Goal: Transaction & Acquisition: Book appointment/travel/reservation

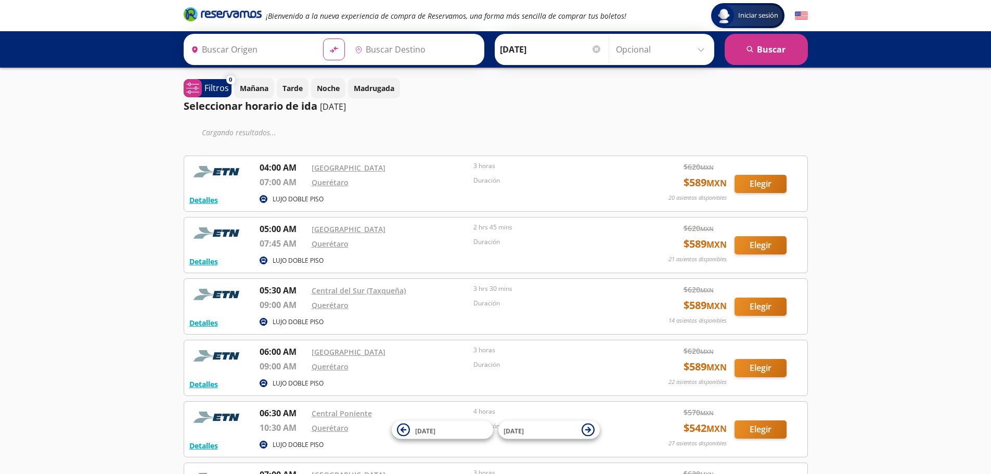
type input "[GEOGRAPHIC_DATA], [GEOGRAPHIC_DATA]"
type input "Querétaro, Querétaro"
click at [221, 91] on p "Filtros" at bounding box center [216, 88] width 24 height 12
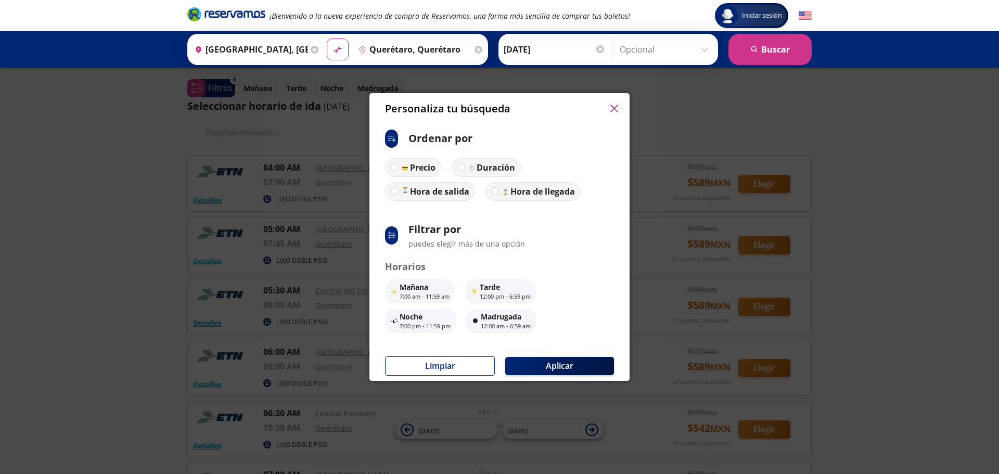
click at [614, 109] on icon "button" at bounding box center [614, 109] width 8 height 8
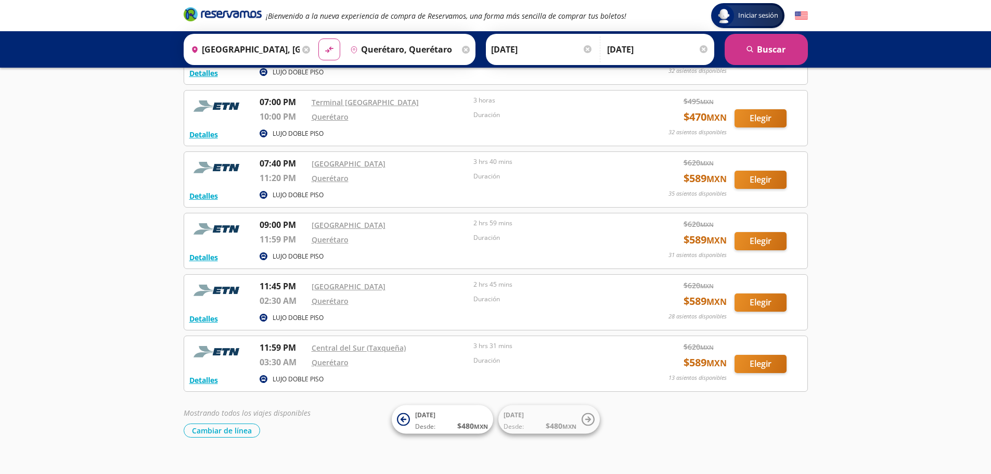
scroll to position [2839, 0]
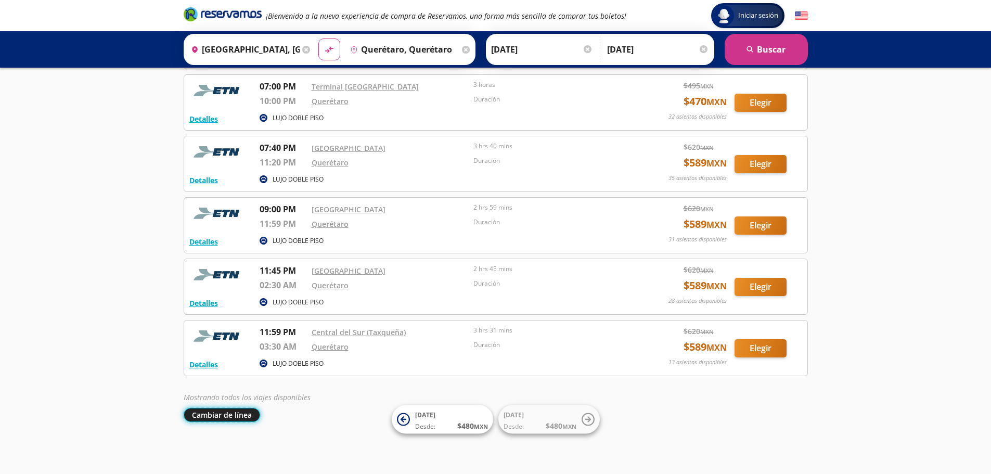
click at [233, 419] on button "Cambiar de línea" at bounding box center [222, 415] width 76 height 14
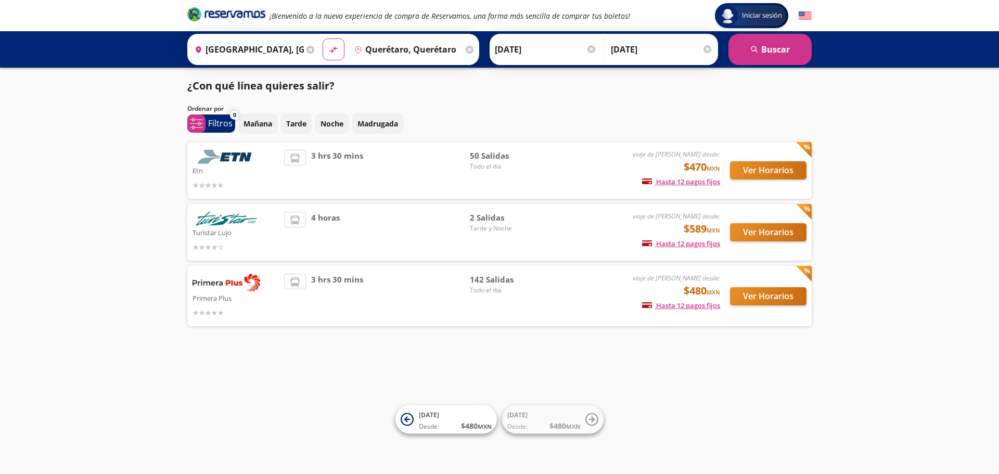
click at [229, 224] on img at bounding box center [226, 219] width 68 height 14
click at [769, 233] on button "Ver Horarios" at bounding box center [768, 232] width 76 height 18
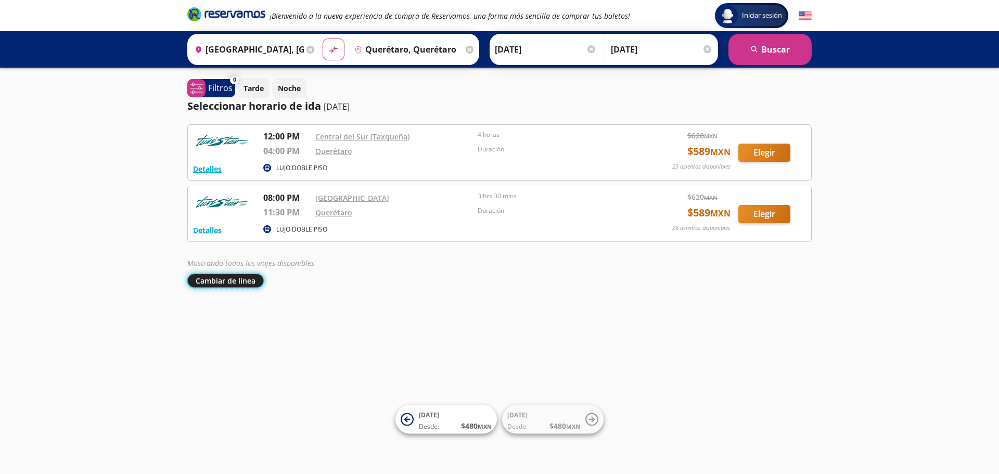
click at [228, 276] on button "Cambiar de línea" at bounding box center [225, 281] width 76 height 14
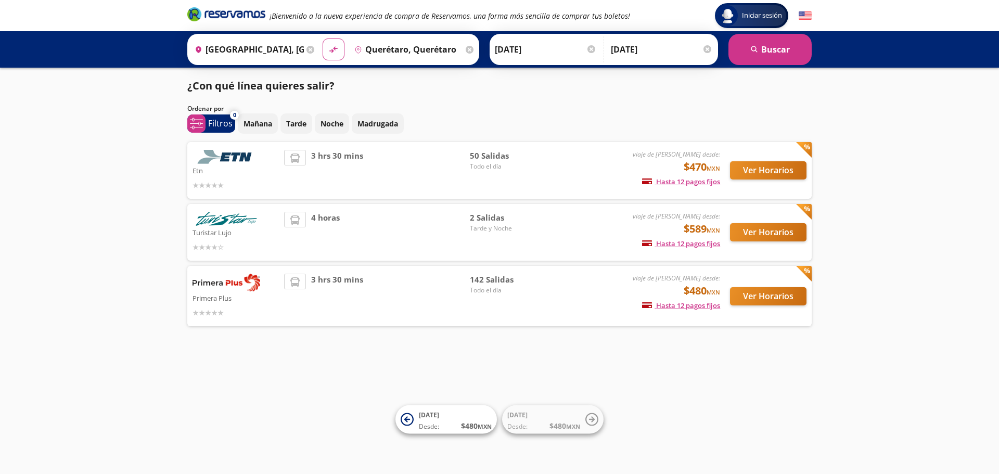
click at [235, 290] on img at bounding box center [226, 283] width 68 height 18
click at [777, 300] on button "Ver Horarios" at bounding box center [768, 296] width 76 height 18
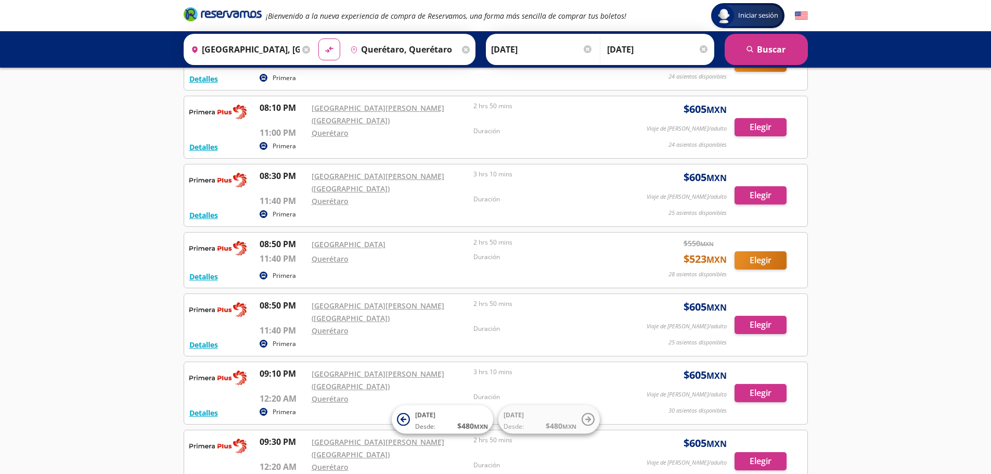
scroll to position [8133, 0]
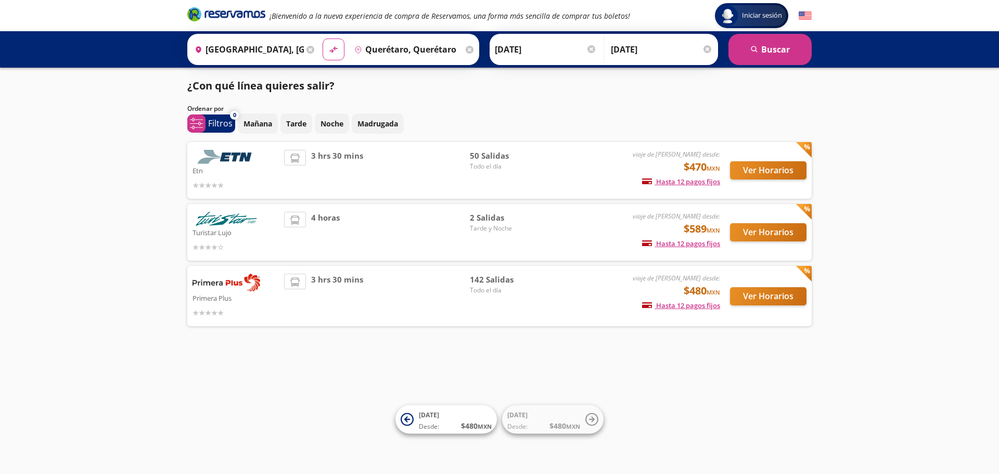
click at [246, 157] on img at bounding box center [226, 157] width 68 height 14
click at [770, 171] on button "Ver Horarios" at bounding box center [768, 170] width 76 height 18
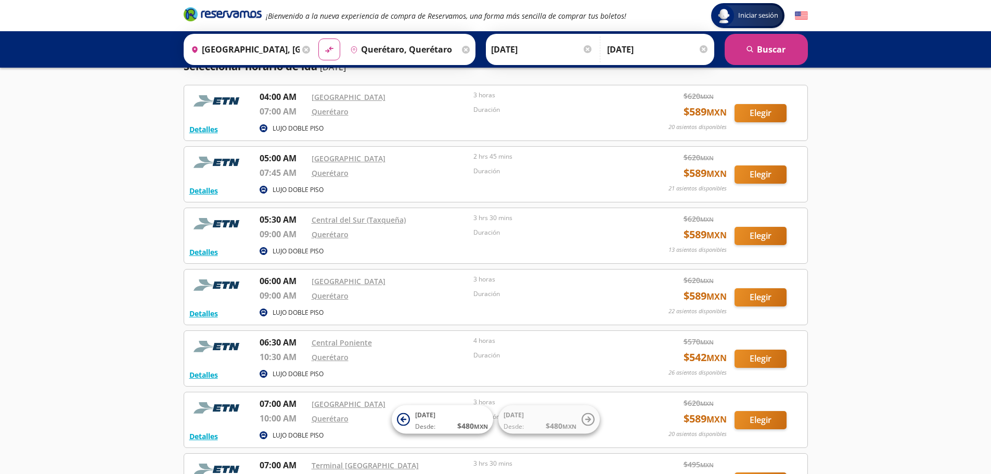
scroll to position [42, 0]
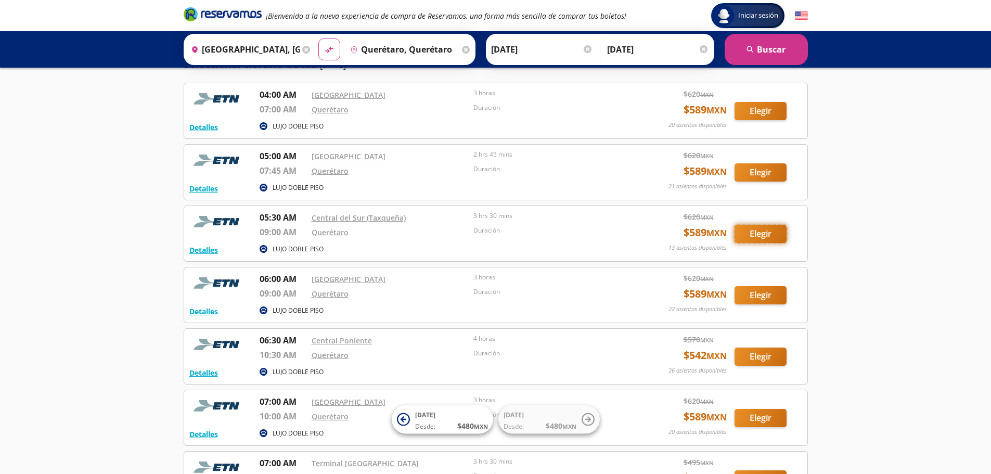
click at [757, 229] on button "Elegir" at bounding box center [760, 234] width 52 height 18
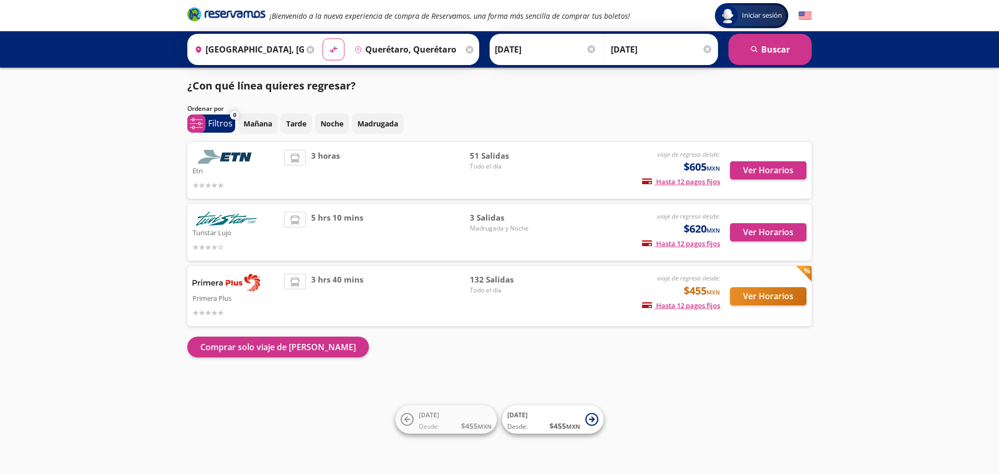
click at [230, 157] on img at bounding box center [226, 157] width 68 height 14
click at [777, 174] on button "Ver Horarios" at bounding box center [768, 170] width 76 height 18
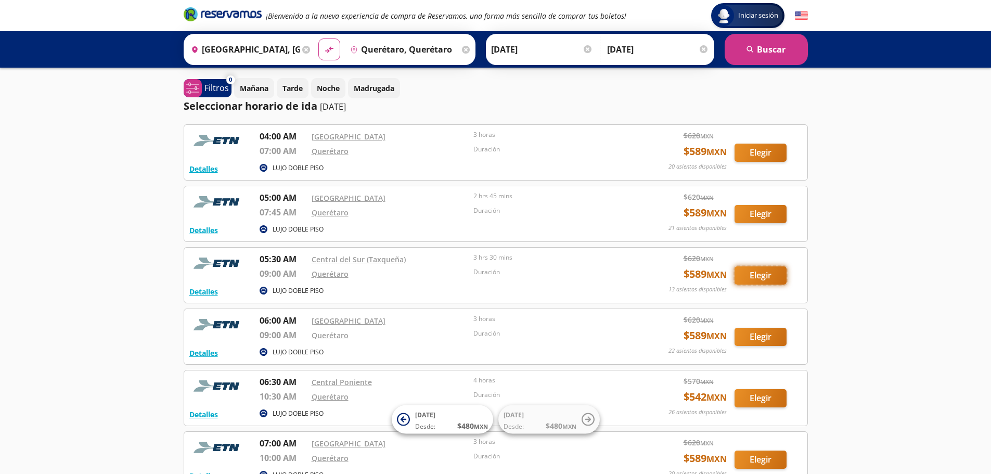
click at [766, 275] on button "Elegir" at bounding box center [760, 275] width 52 height 18
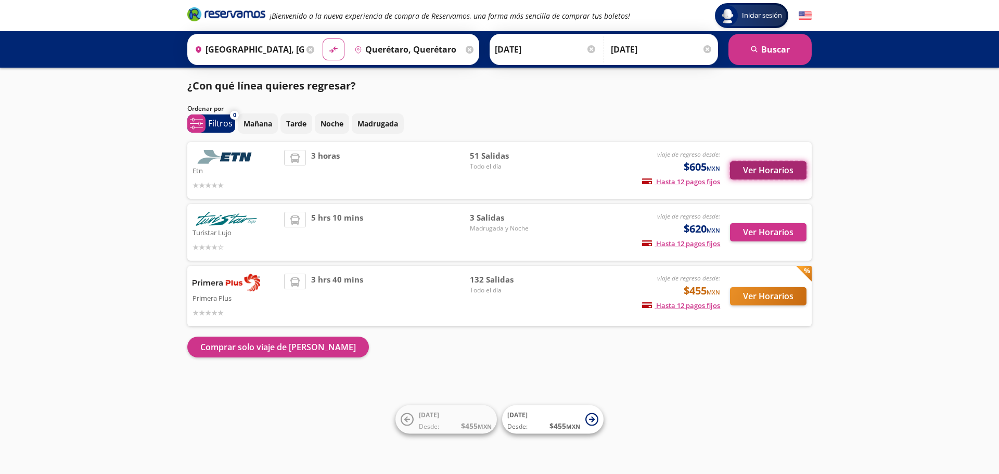
click at [766, 174] on button "Ver Horarios" at bounding box center [768, 170] width 76 height 18
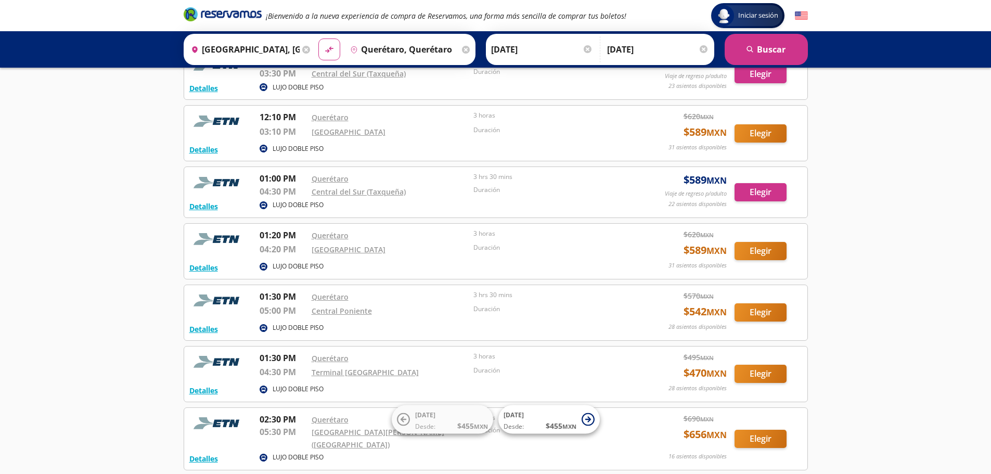
scroll to position [706, 0]
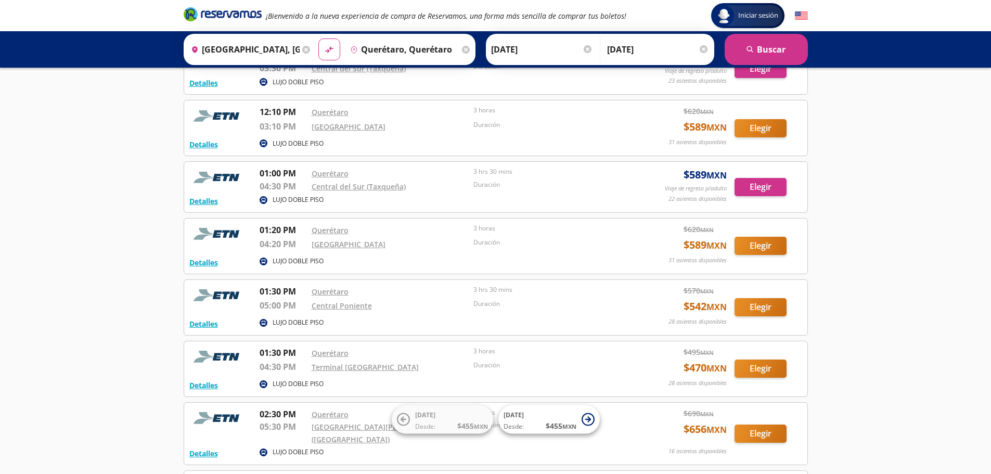
drag, startPoint x: 944, startPoint y: 454, endPoint x: 937, endPoint y: 498, distance: 44.7
click at [937, 473] on html "Group 9 Created with Sketch. Iniciar sesión Iniciar sesión ¡Bienvenido a la nue…" at bounding box center [495, 43] width 991 height 1499
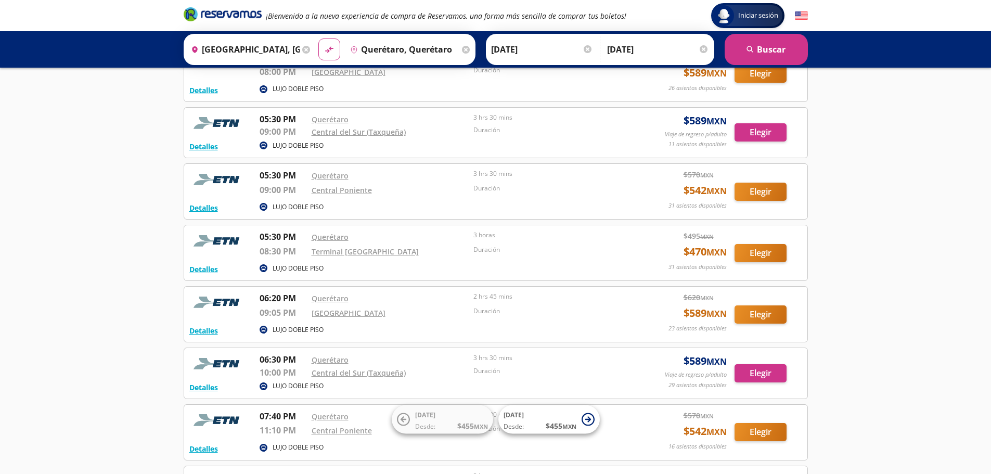
scroll to position [1573, 0]
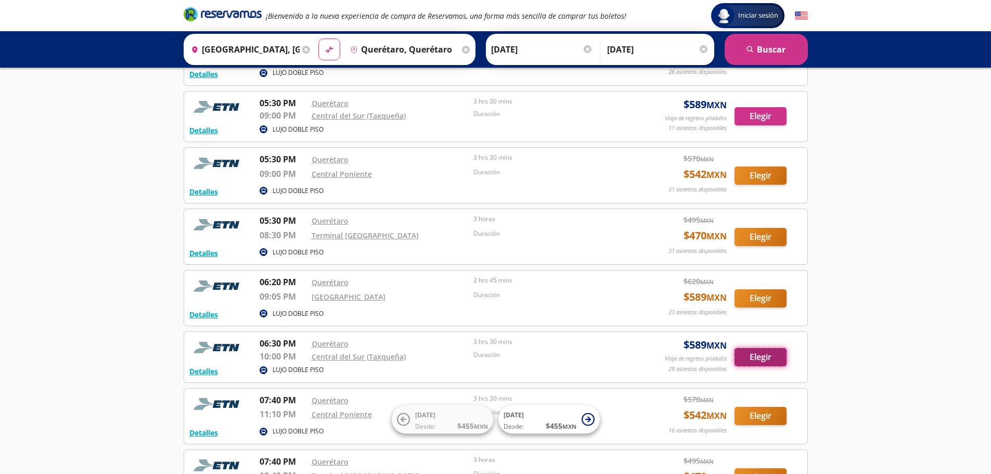
click at [756, 348] on button "Elegir" at bounding box center [760, 357] width 52 height 18
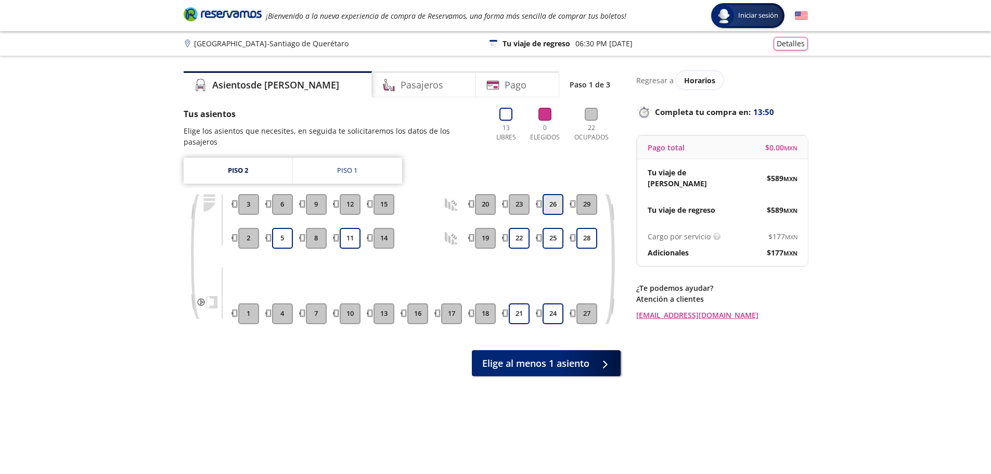
click at [552, 198] on button "26" at bounding box center [553, 204] width 21 height 21
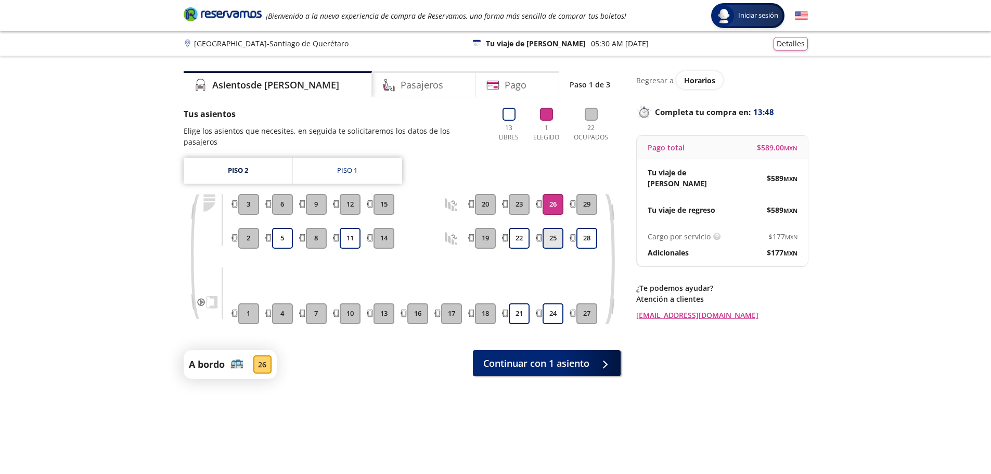
click at [554, 228] on button "25" at bounding box center [553, 238] width 21 height 21
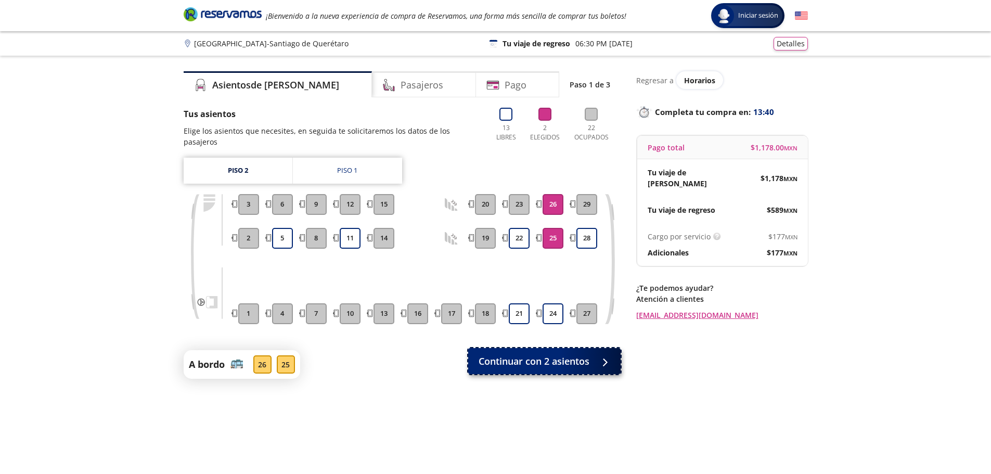
click at [588, 355] on span "Continuar con 2 asientos" at bounding box center [534, 361] width 111 height 14
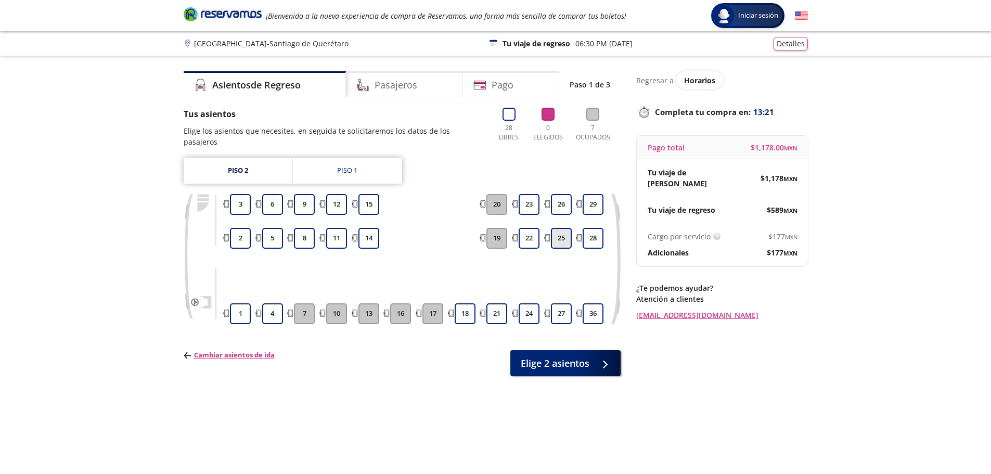
click at [561, 228] on button "25" at bounding box center [561, 238] width 21 height 21
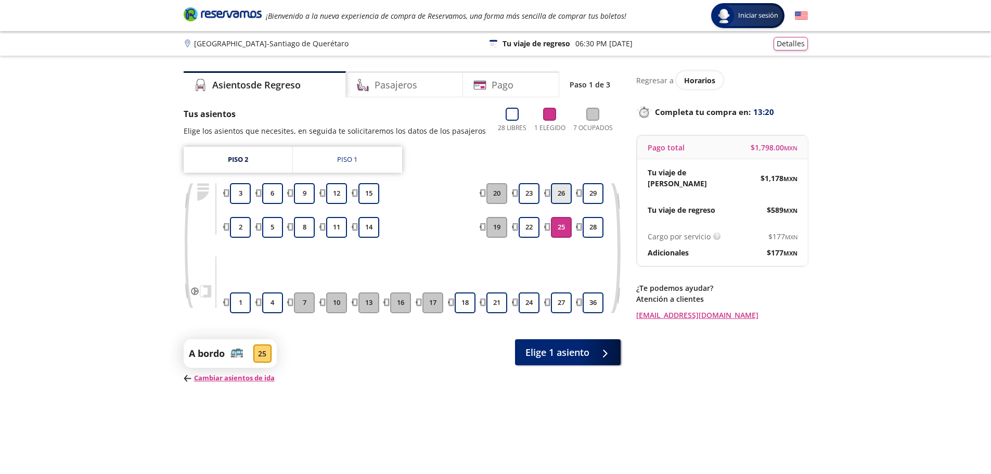
click at [561, 194] on button "26" at bounding box center [561, 193] width 21 height 21
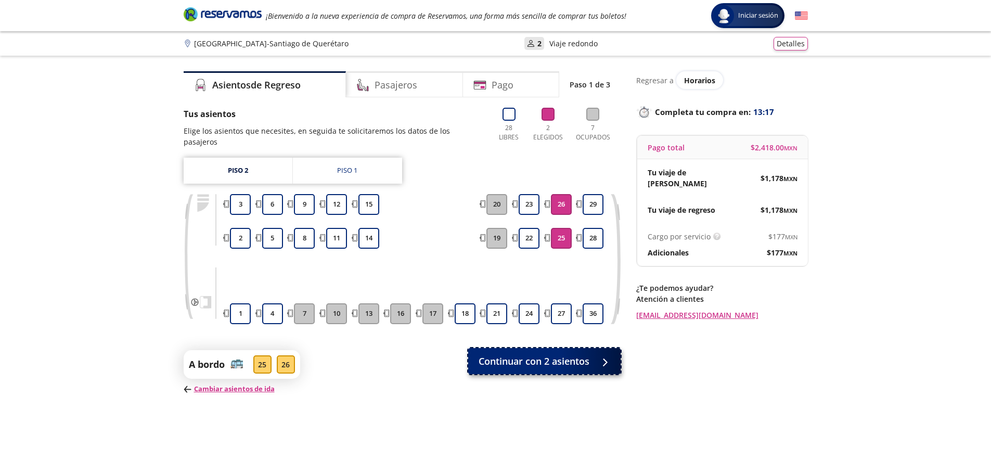
click at [552, 354] on span "Continuar con 2 asientos" at bounding box center [534, 361] width 111 height 14
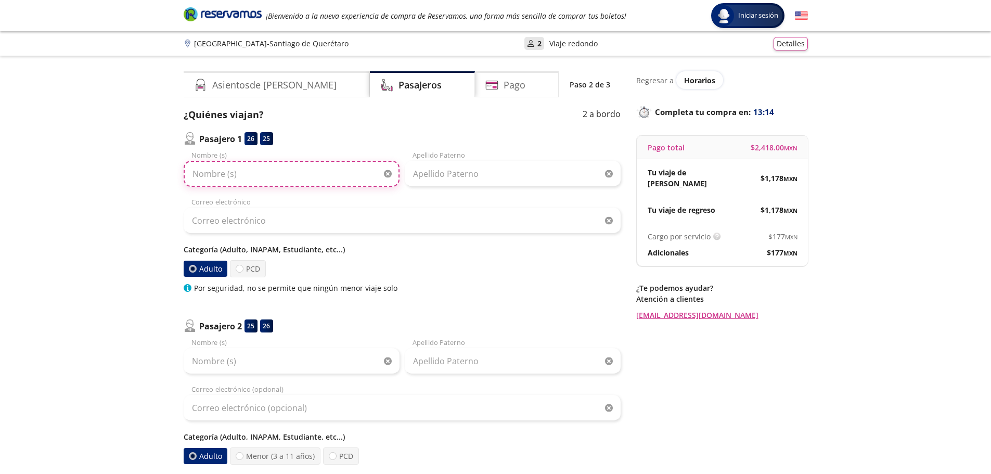
click at [273, 173] on input "Nombre (s)" at bounding box center [292, 174] width 216 height 26
type input "Juan"
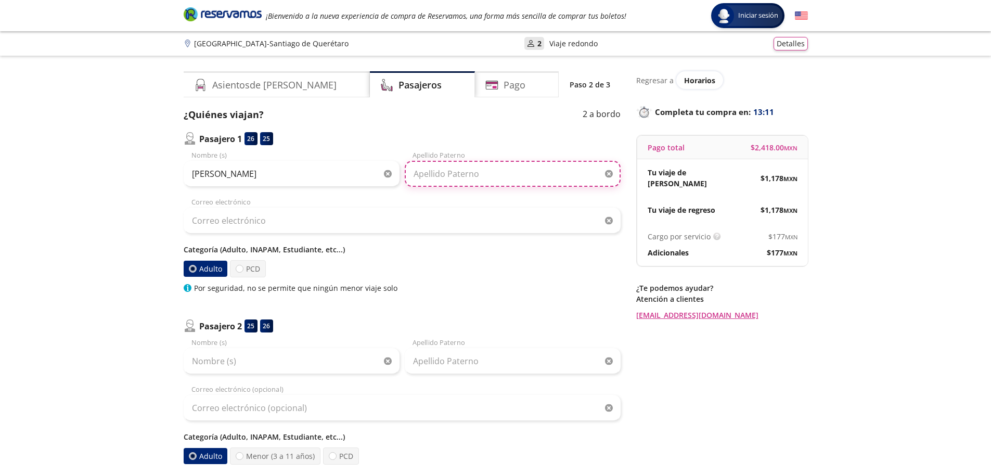
type input "Ochoa"
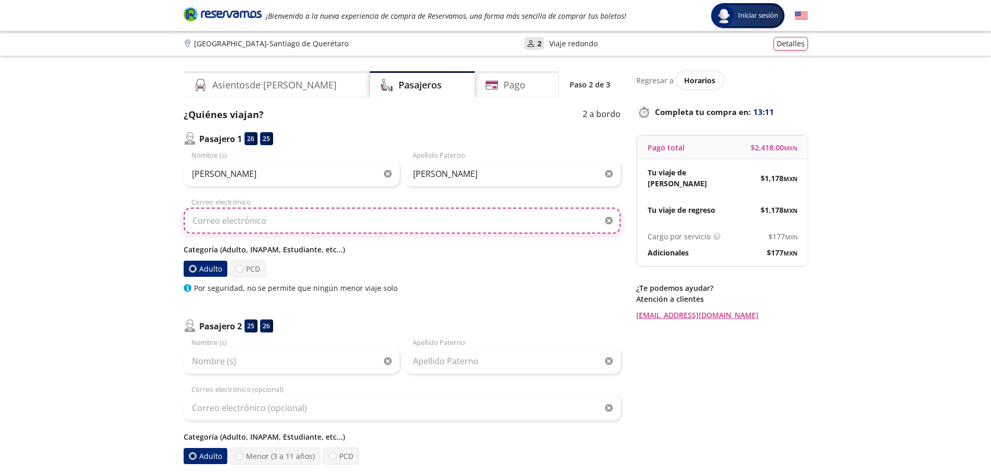
type input "jchurtado@strategis.mx"
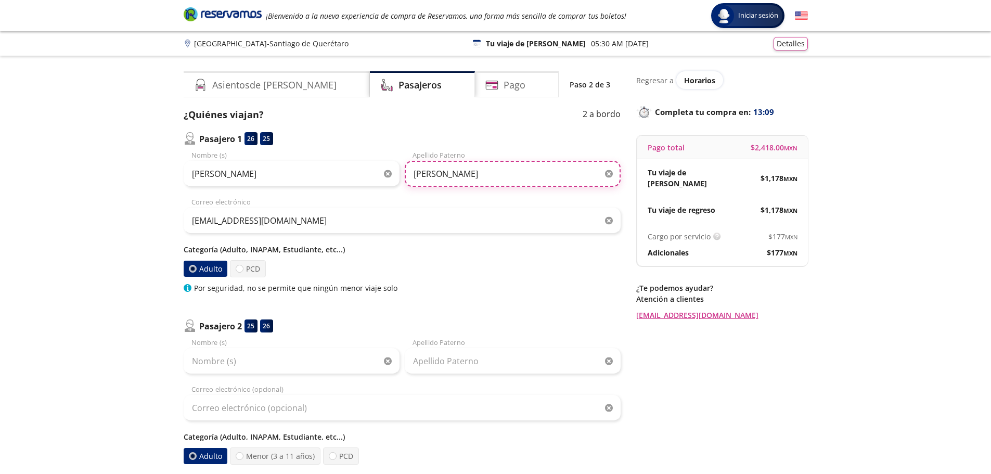
drag, startPoint x: 456, startPoint y: 178, endPoint x: 393, endPoint y: 174, distance: 62.6
click at [393, 174] on div "Juan Nombre (s) Ochoa Apellido Paterno" at bounding box center [402, 168] width 437 height 36
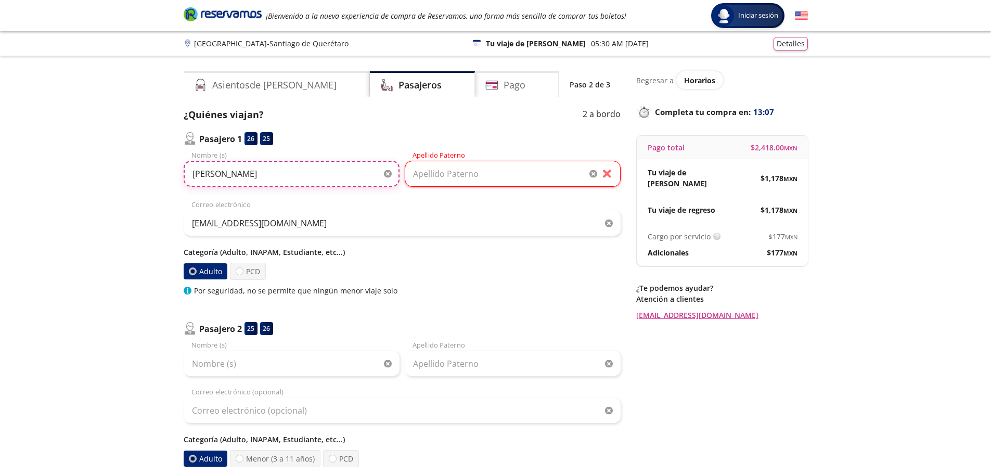
click at [278, 180] on input "Juan" at bounding box center [292, 174] width 216 height 26
type input "Juan Carlos"
click at [457, 185] on input "Apellido Paterno" at bounding box center [513, 174] width 216 height 26
click at [455, 176] on input "Apellido Paterno" at bounding box center [513, 174] width 216 height 26
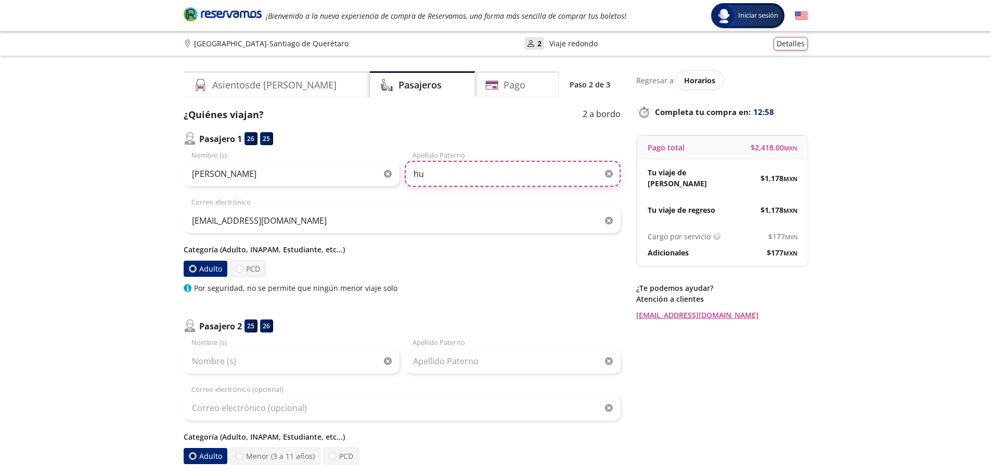
type input "Hurtado"
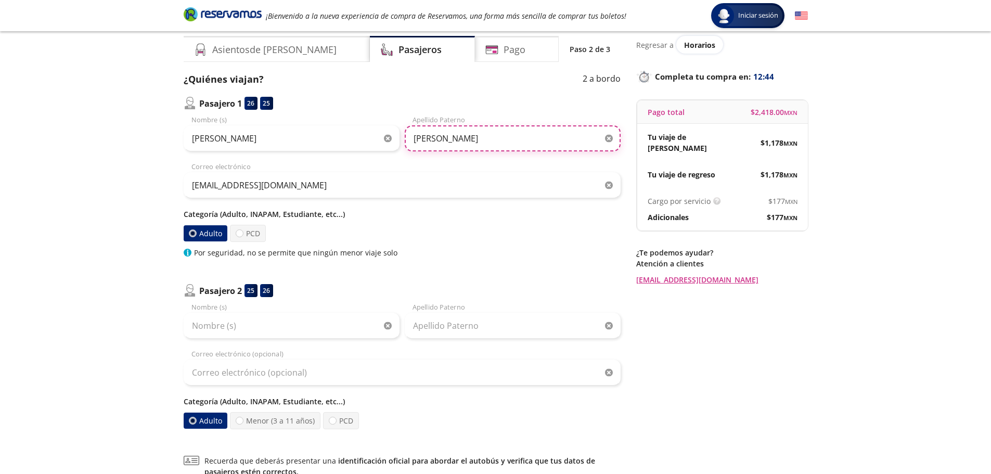
scroll to position [33, 0]
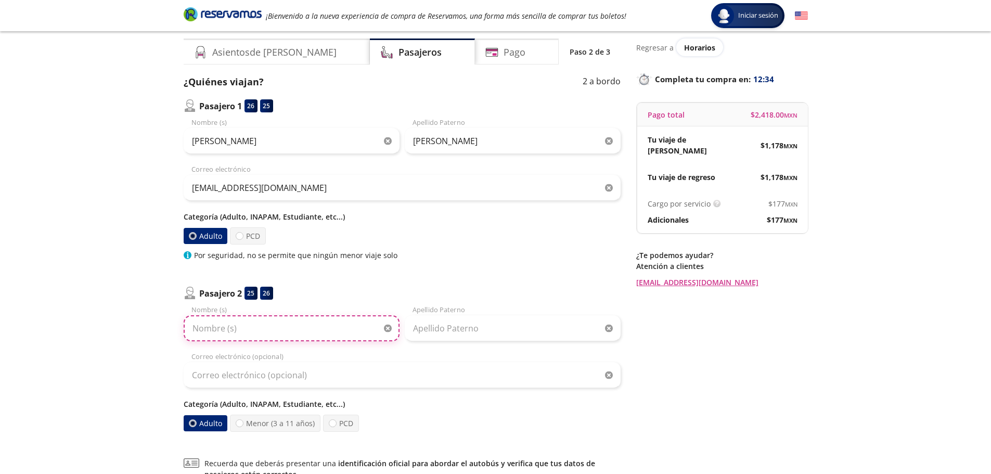
click at [309, 328] on input "Nombre (s)" at bounding box center [292, 328] width 216 height 26
type input "Guillermo"
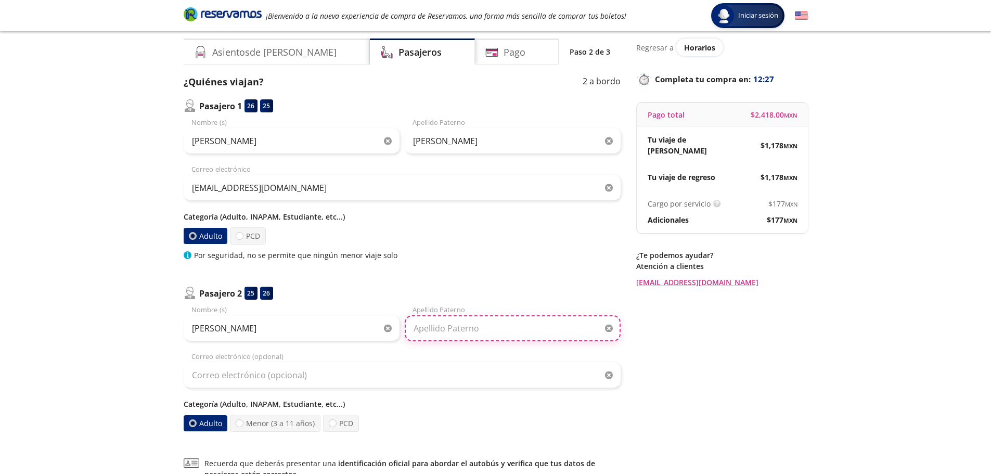
click at [436, 332] on input "Apellido Paterno" at bounding box center [513, 328] width 216 height 26
type input "Espindola"
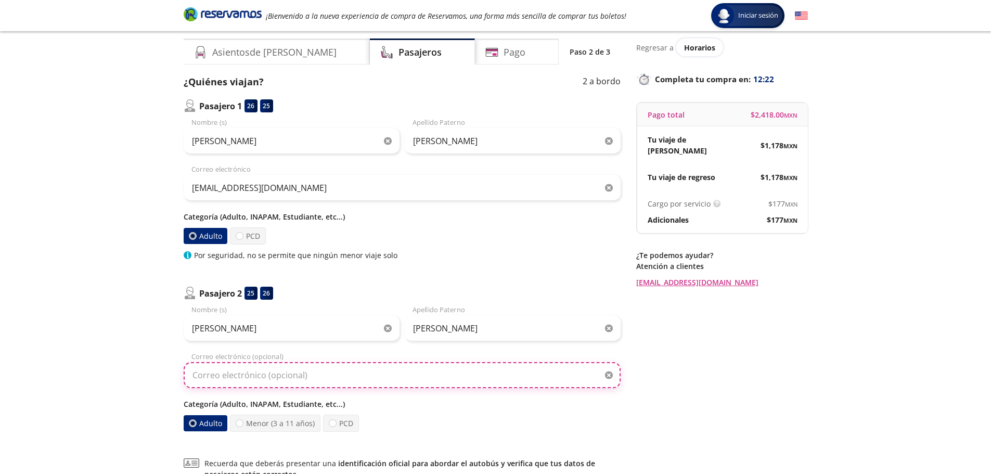
click at [350, 381] on input "Correo electrónico (opcional)" at bounding box center [402, 375] width 437 height 26
type input "jchurtado@strategis.mx"
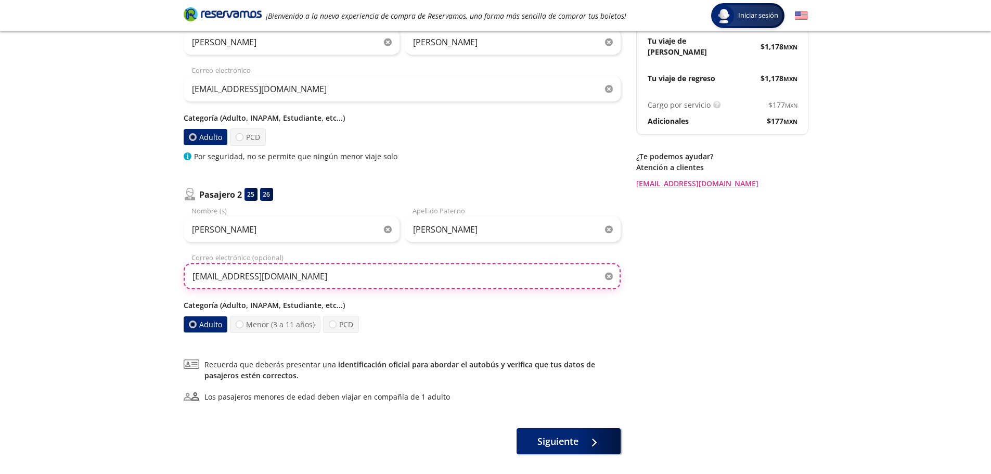
scroll to position [135, 0]
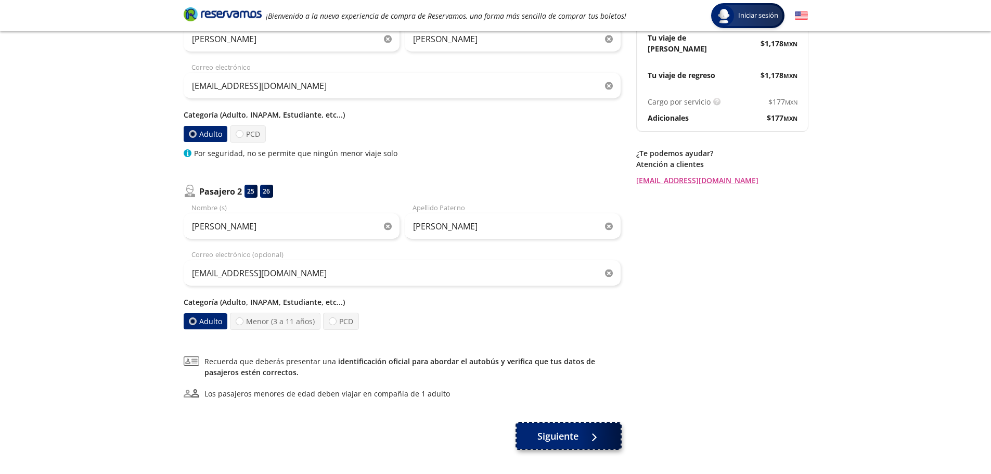
click at [584, 437] on div at bounding box center [592, 436] width 16 height 13
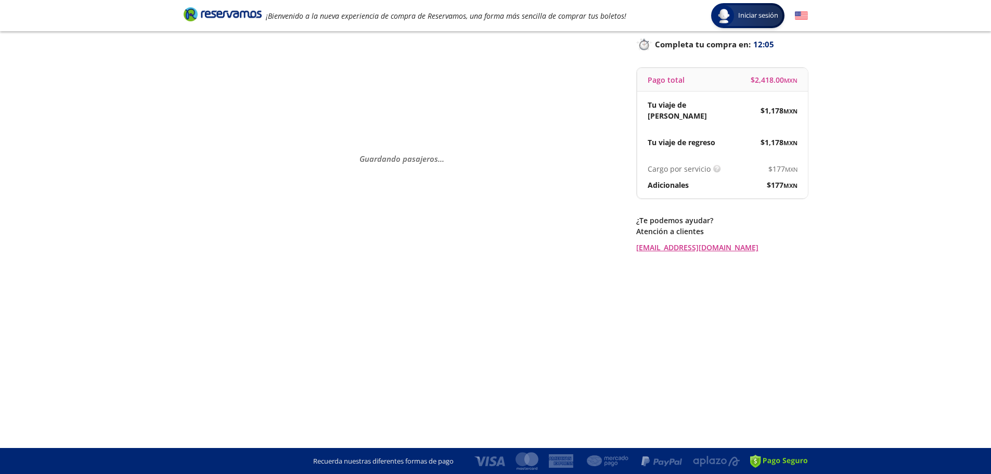
scroll to position [0, 0]
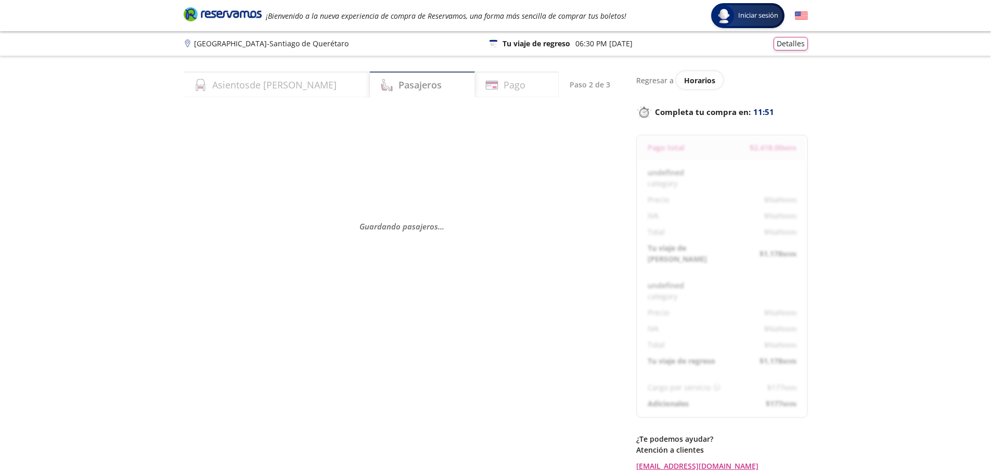
select select "MX"
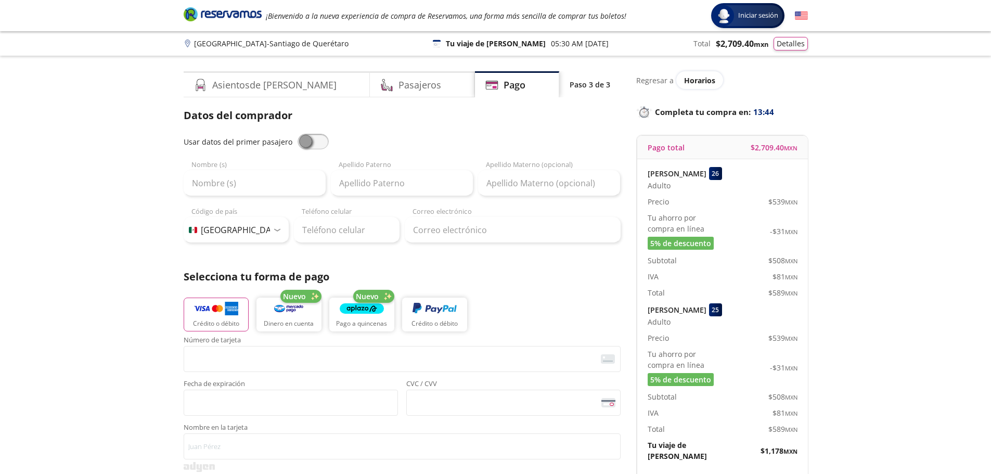
click at [316, 143] on span at bounding box center [313, 142] width 31 height 16
click at [298, 134] on input "checkbox" at bounding box center [298, 134] width 0 height 0
type input "Juan Carlos"
type input "Hurtado"
type input "jchurtado@strategis.mx"
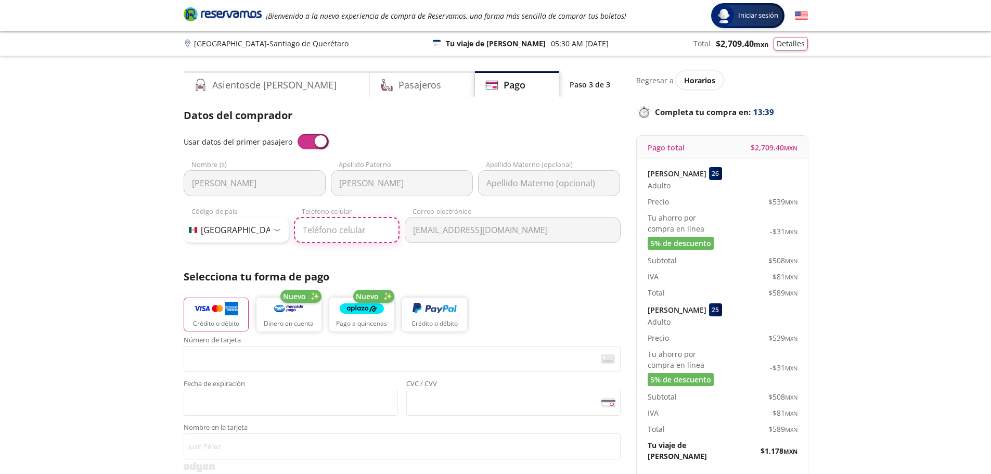
click at [340, 234] on input "Teléfono celular" at bounding box center [347, 230] width 106 height 26
type input "55 1866 4487"
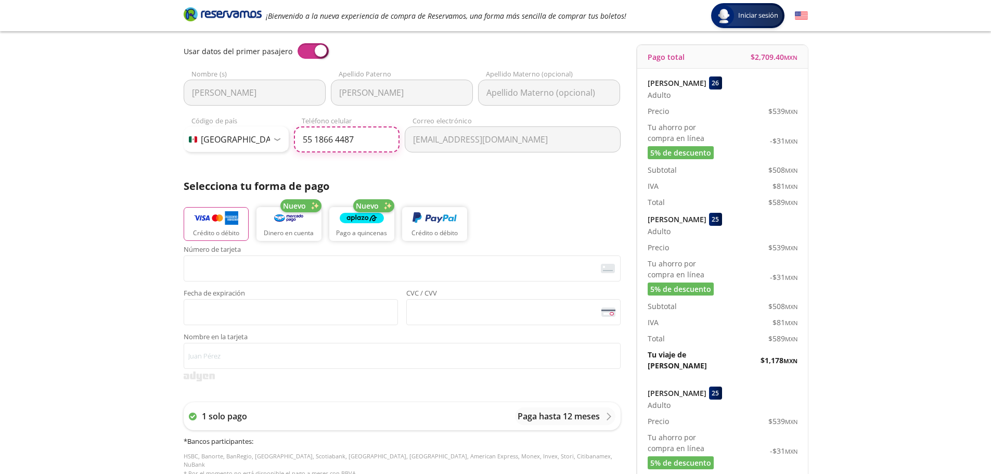
scroll to position [93, 0]
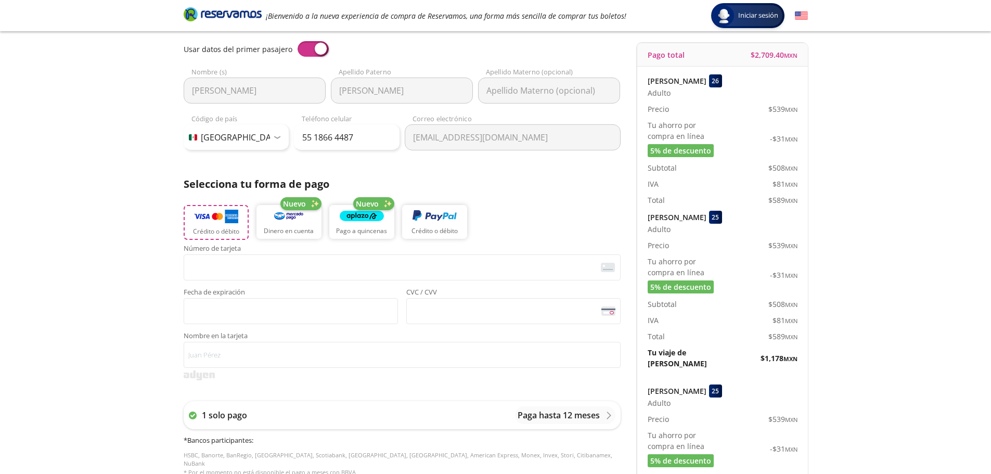
click at [211, 218] on img "button" at bounding box center [216, 217] width 44 height 16
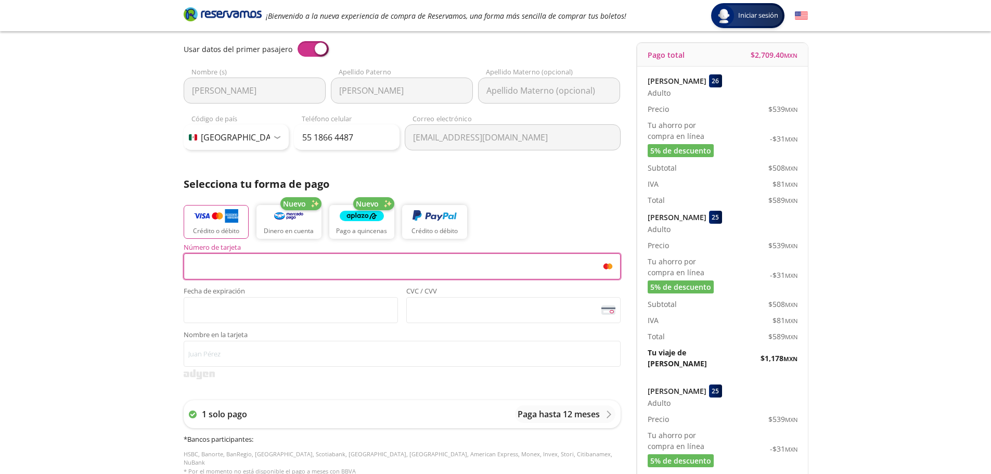
click at [391, 286] on div "Número de tarjeta <p>Your browser does not support iframes.</p> Fecha de expira…" at bounding box center [402, 283] width 437 height 79
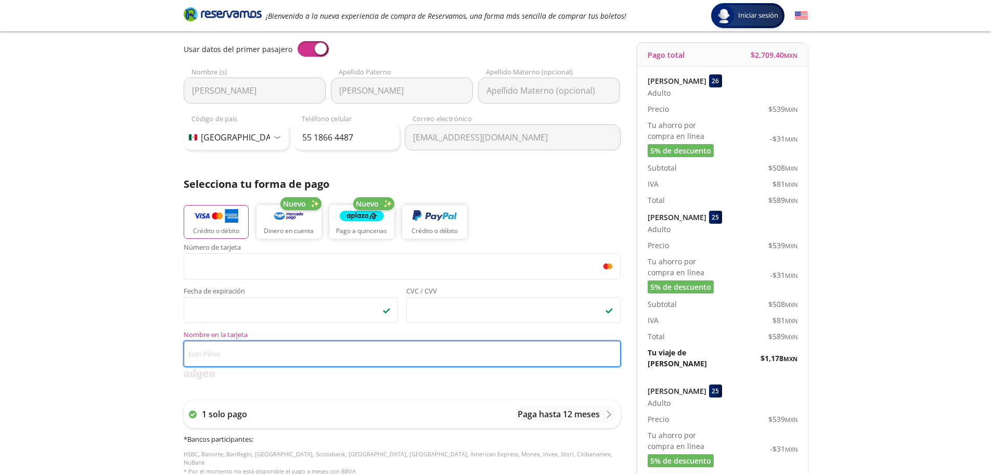
click at [288, 355] on input "Nombre en la tarjeta" at bounding box center [402, 354] width 437 height 26
click at [207, 353] on input "Juan C Hurtado Ochoa" at bounding box center [402, 354] width 437 height 26
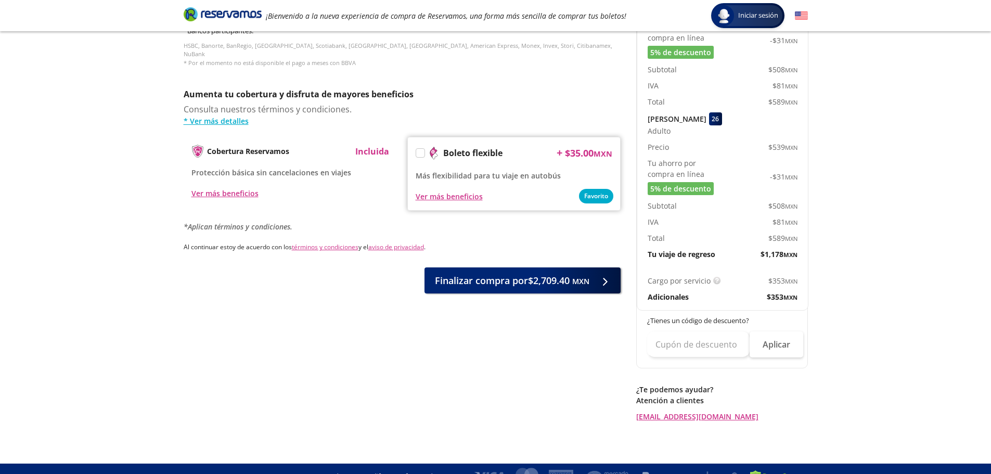
scroll to position [506, 0]
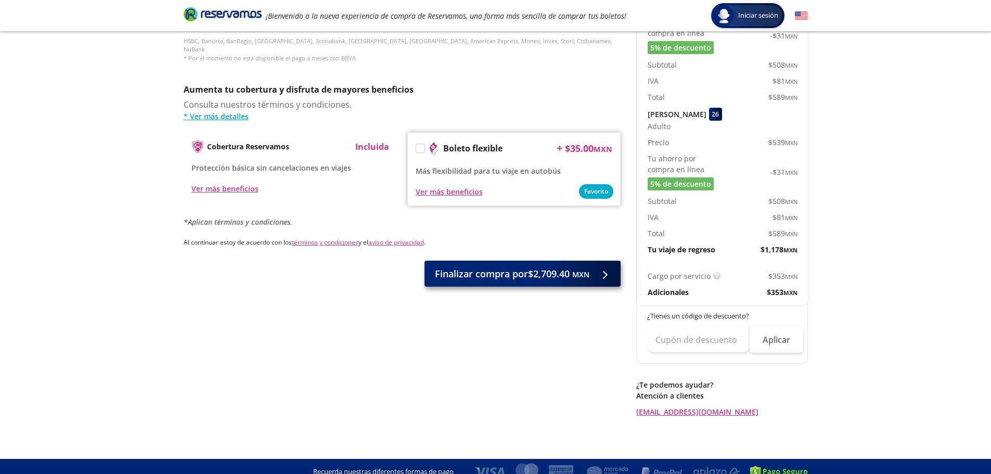
type input "Juan Hurtado Ochoa"
click at [569, 270] on span "Finalizar compra por $2,709.40 MXN" at bounding box center [512, 274] width 154 height 14
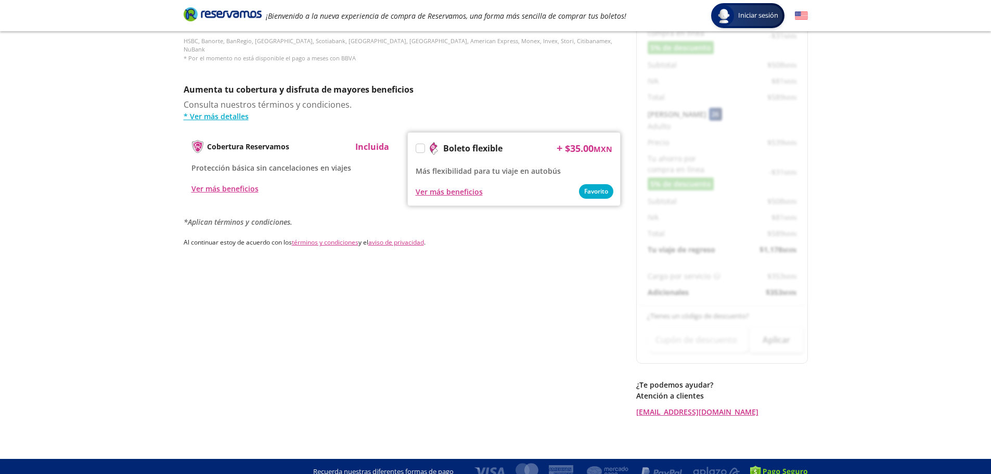
scroll to position [0, 0]
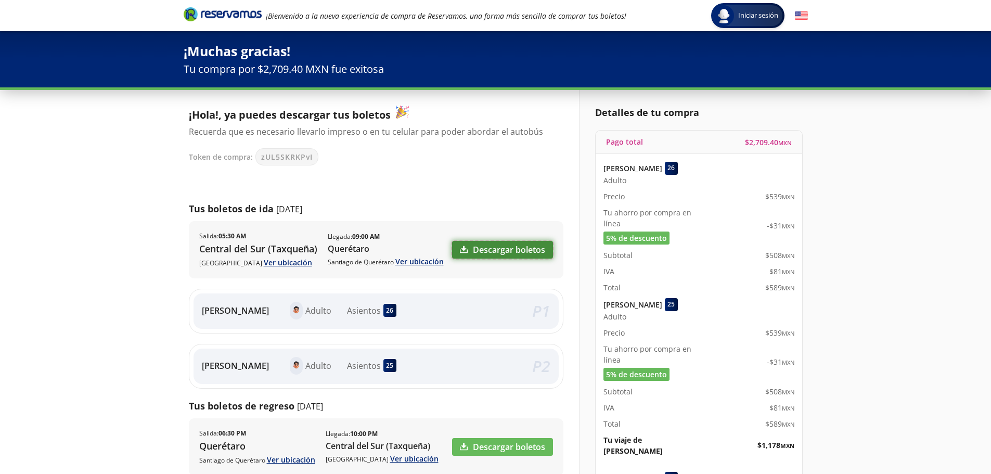
click at [486, 253] on link "Descargar boletos" at bounding box center [502, 250] width 101 height 18
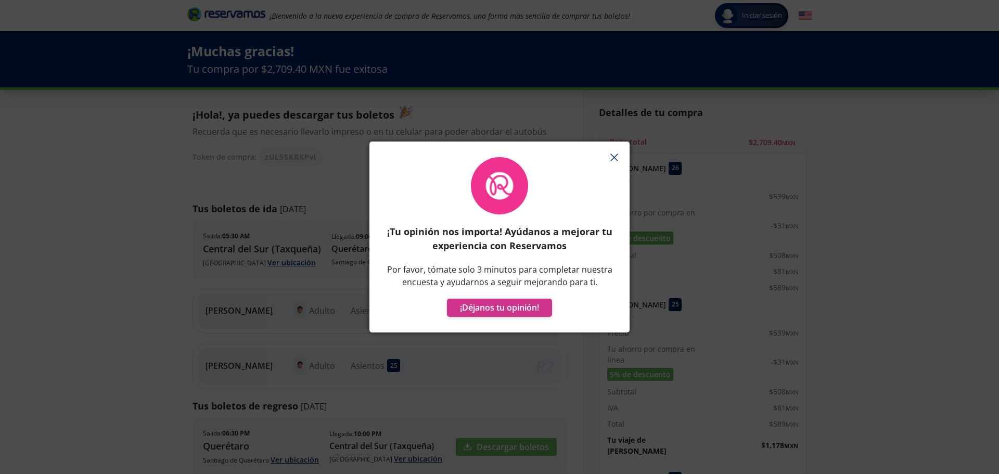
click at [613, 158] on line "button" at bounding box center [614, 157] width 7 height 7
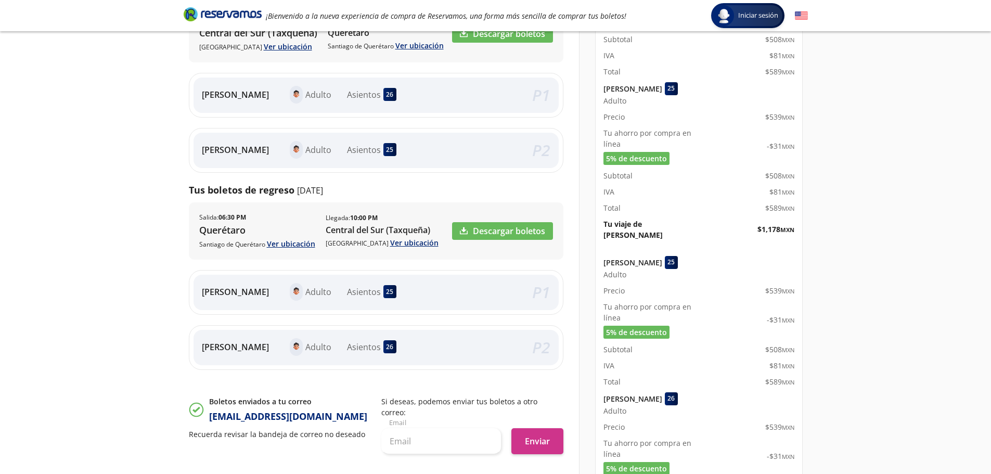
scroll to position [222, 0]
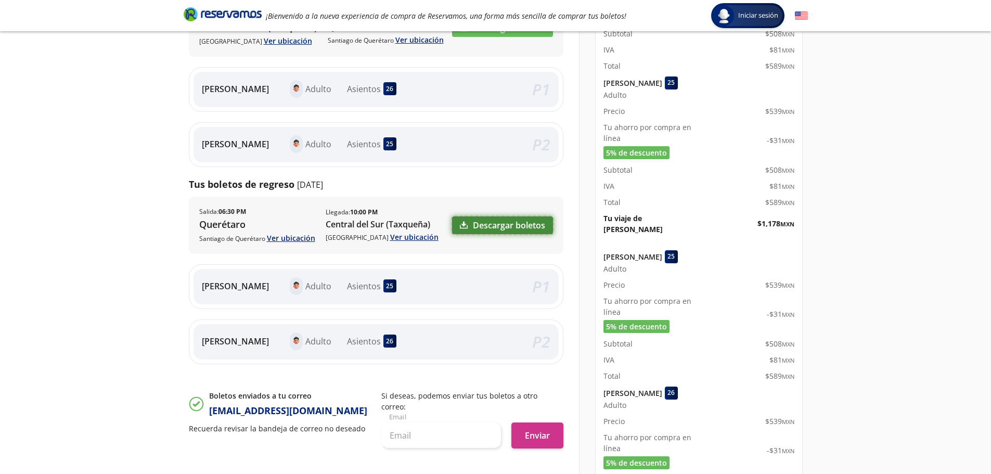
click at [490, 224] on link "Descargar boletos" at bounding box center [502, 225] width 101 height 18
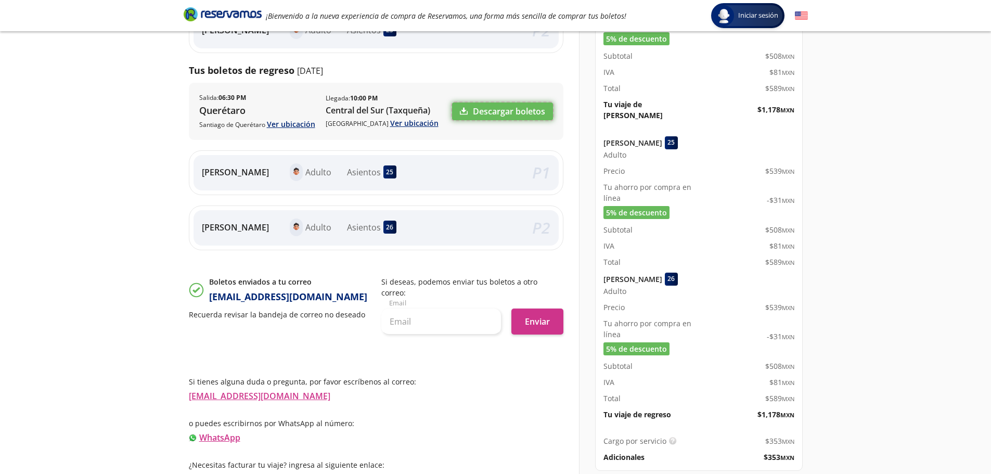
scroll to position [373, 0]
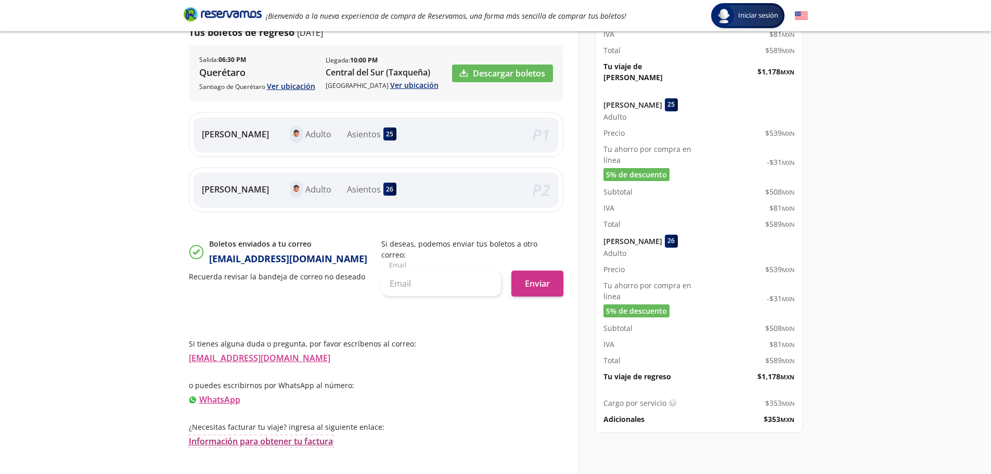
click at [302, 435] on link "Información para obtener tu factura" at bounding box center [261, 440] width 144 height 11
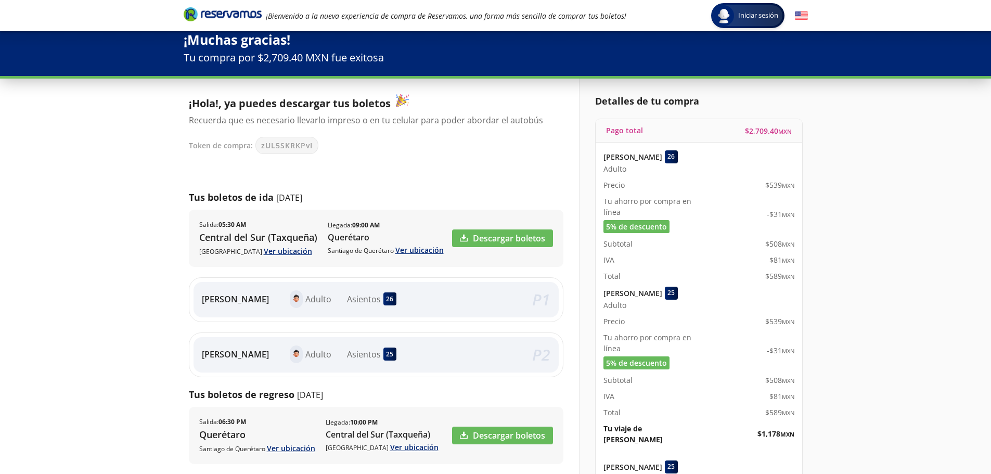
scroll to position [0, 0]
